Goal: Information Seeking & Learning: Learn about a topic

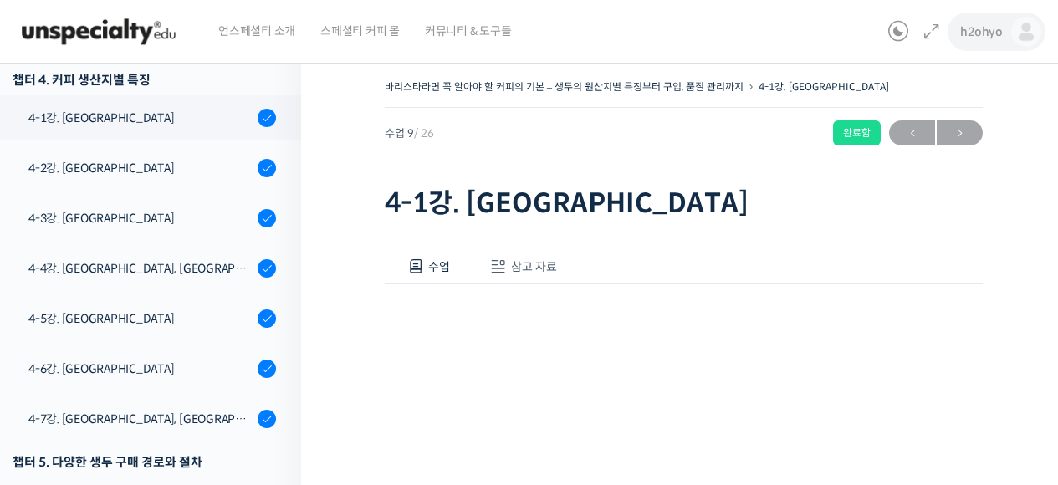
click at [1018, 36] on img at bounding box center [1026, 32] width 30 height 30
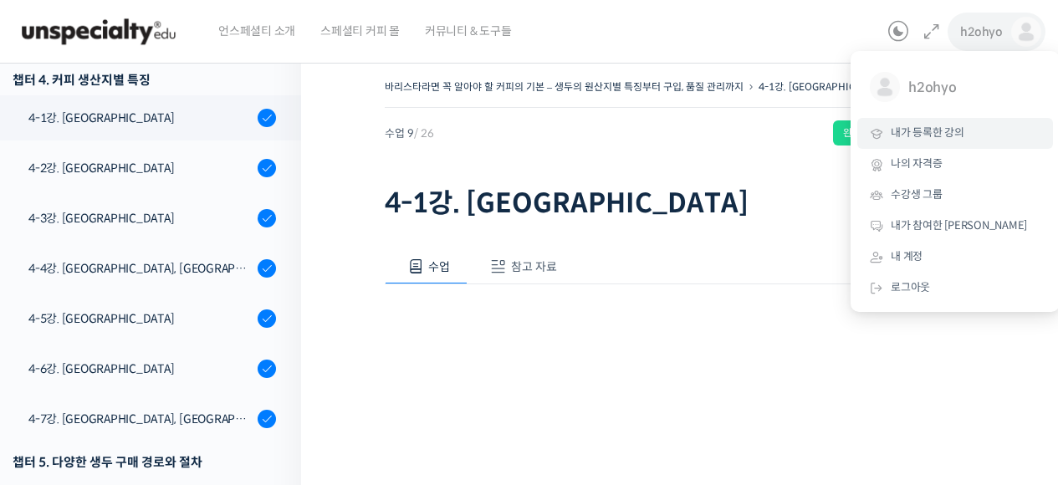
click at [963, 141] on link "내가 등록한 강의" at bounding box center [955, 133] width 196 height 31
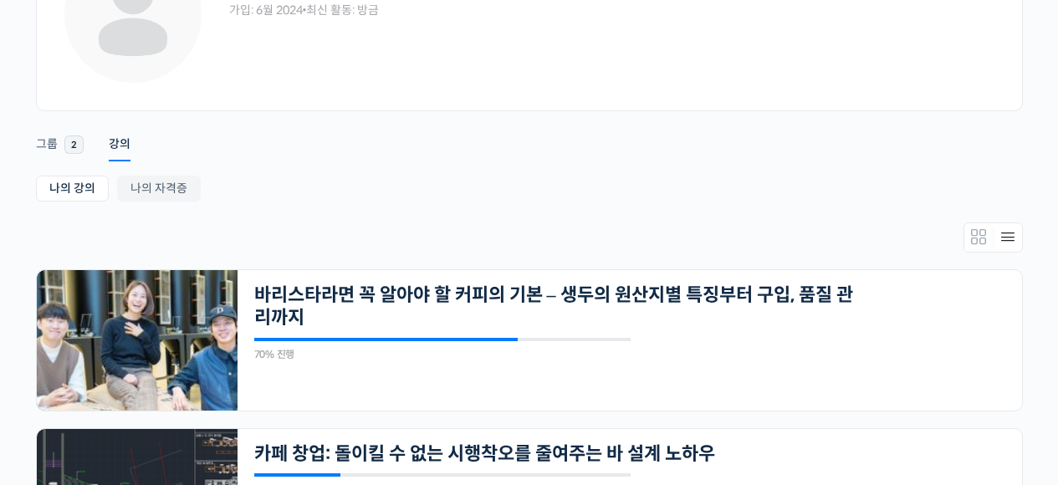
scroll to position [302, 0]
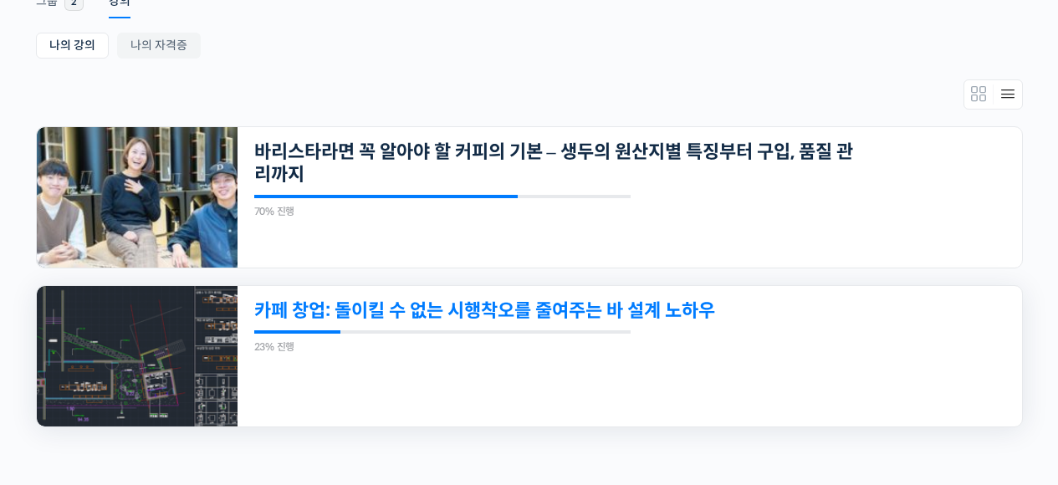
click at [393, 317] on link "카페 창업: 돌이킬 수 없는 시행착오를 줄여주는 바 설계 노하우" at bounding box center [554, 310] width 600 height 23
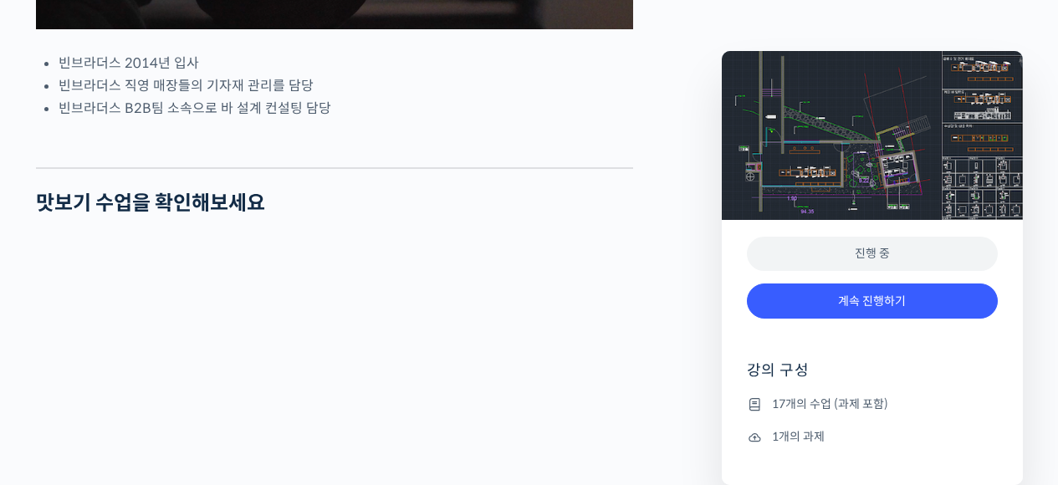
scroll to position [1163, 0]
